Goal: Task Accomplishment & Management: Complete application form

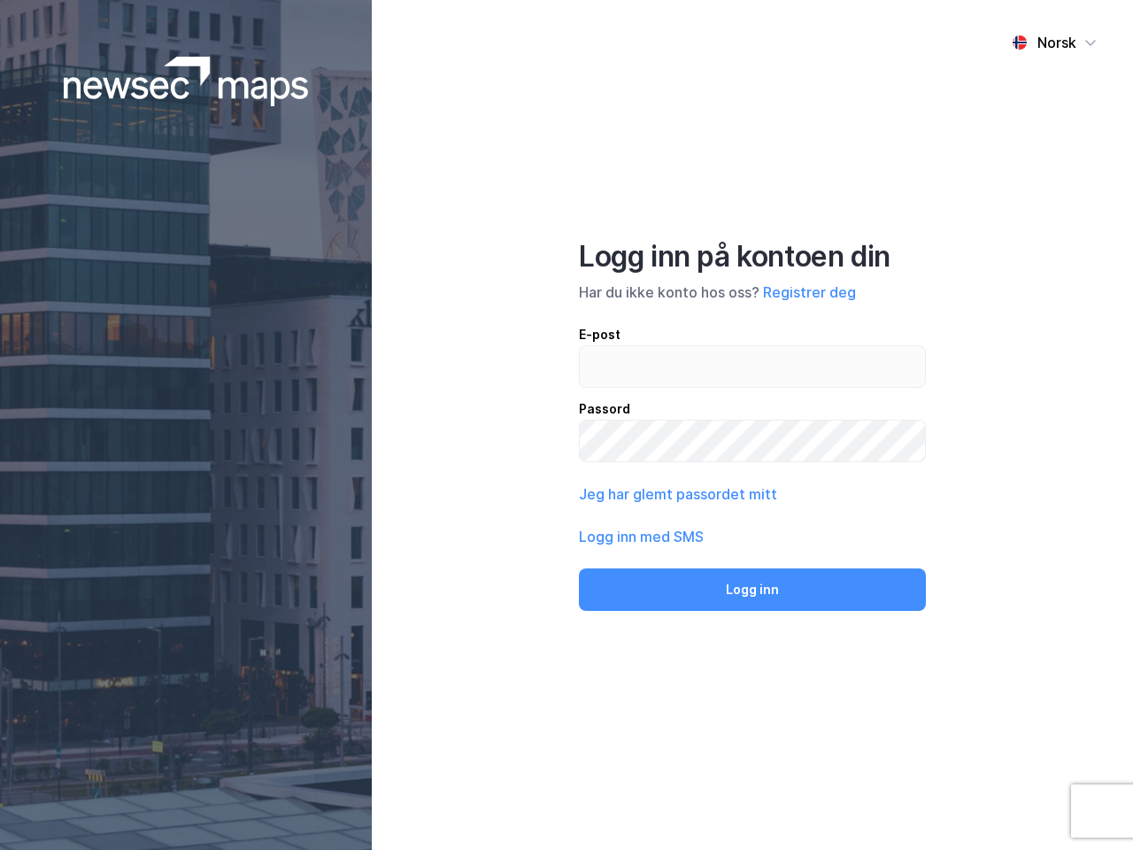
click at [566, 425] on div "Norsk Logg inn på kontoen din Har du ikke konto hos oss? Registrer deg E-post P…" at bounding box center [752, 425] width 761 height 850
click at [186, 81] on img at bounding box center [186, 82] width 245 height 50
click at [1054, 42] on div "Norsk" at bounding box center [1056, 42] width 39 height 21
click at [809, 292] on button "Registrer deg" at bounding box center [809, 291] width 93 height 21
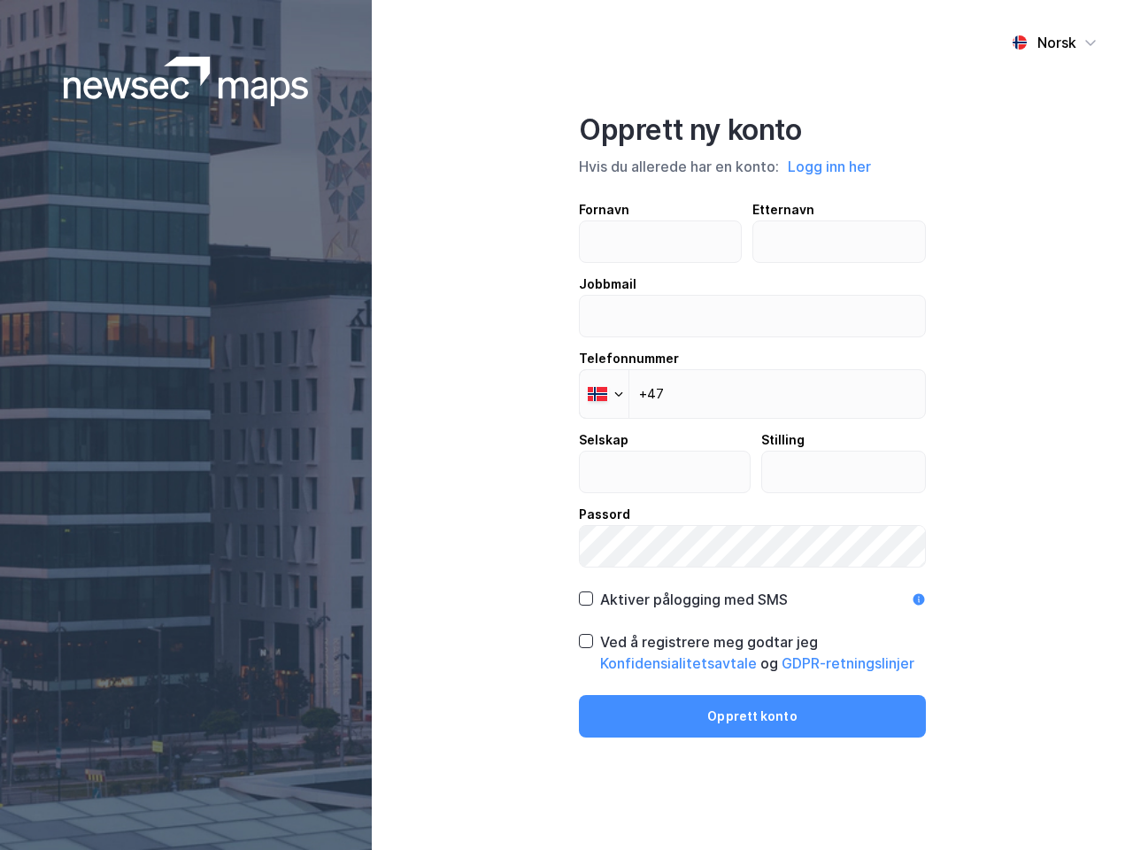
click at [676, 494] on div "Fornavn Etternavn Jobbmail Telefonnummer Phone +47 Selskap Stilling Passord" at bounding box center [752, 383] width 347 height 368
click at [752, 589] on div "Opprett ny konto Hvis du allerede har en konto: Logg inn her Fornavn Etternavn …" at bounding box center [752, 424] width 347 height 625
